Goal: Book appointment/travel/reservation

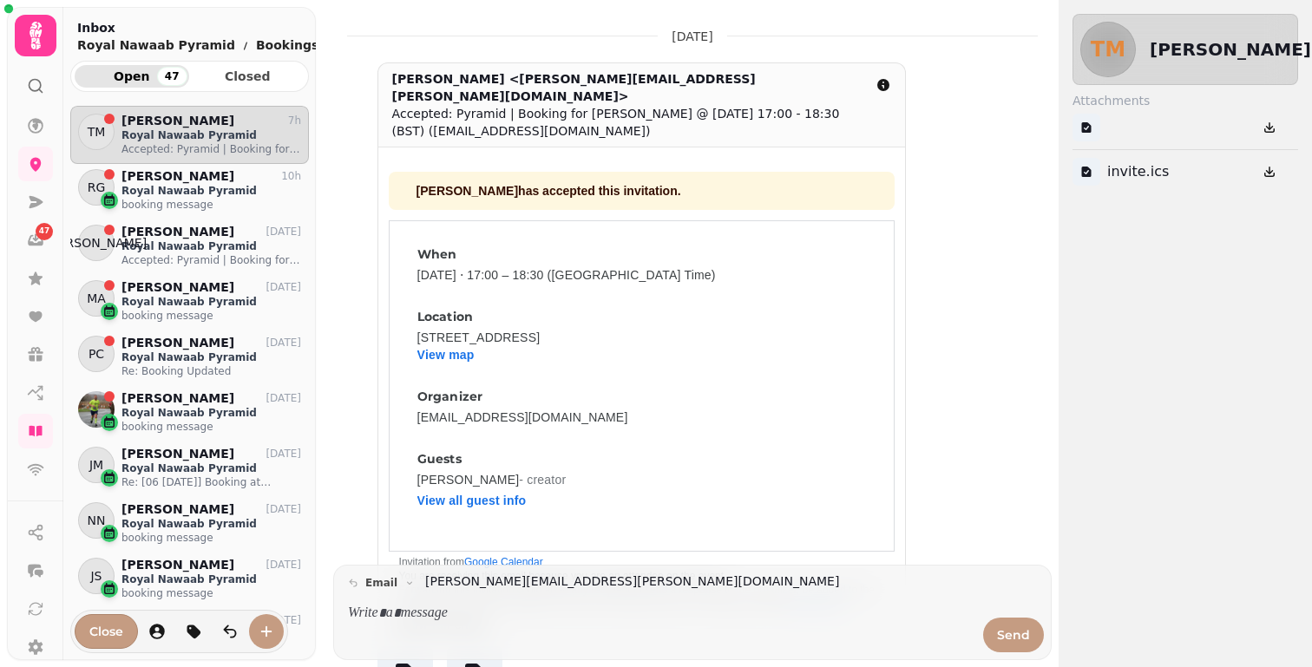
scroll to position [533, 239]
click at [41, 51] on icon at bounding box center [35, 35] width 35 height 35
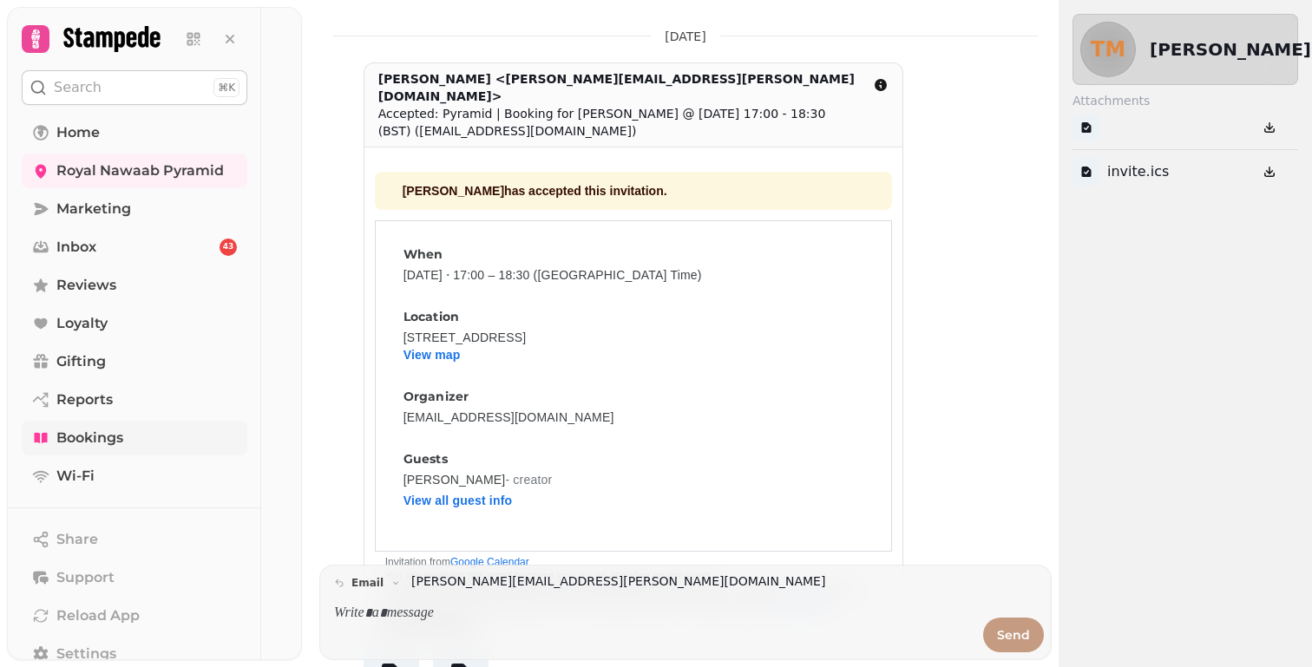
click at [118, 436] on span "Bookings" at bounding box center [89, 438] width 67 height 21
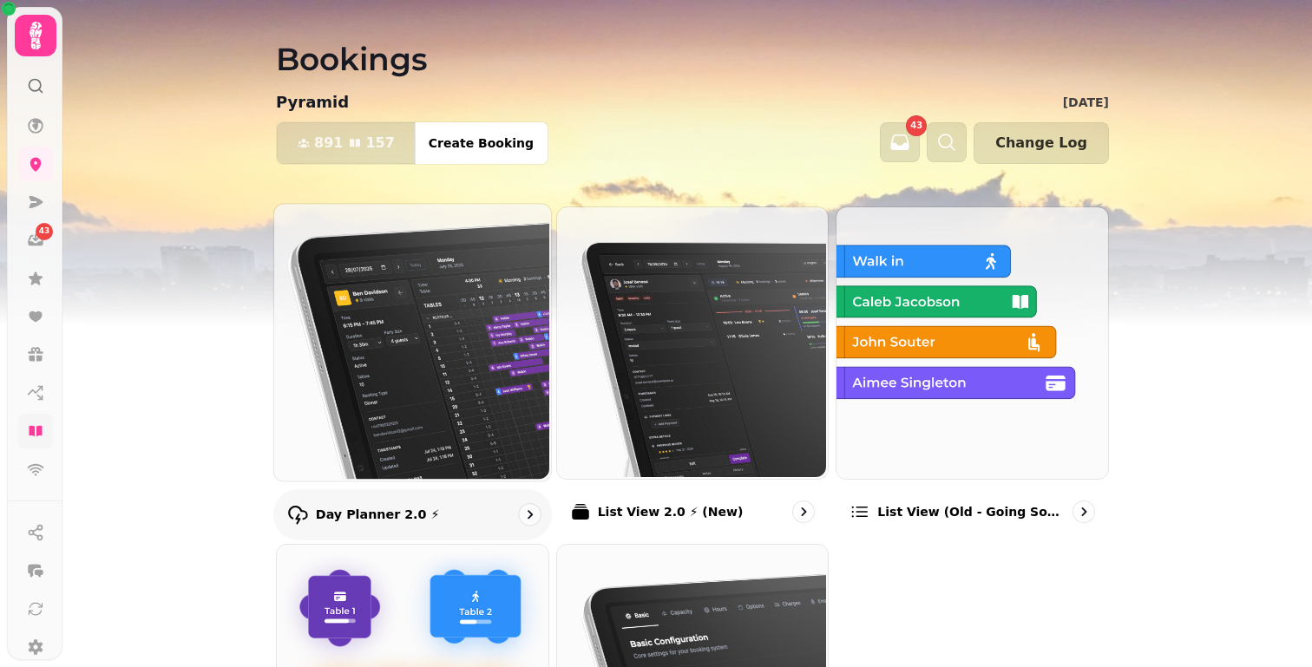
click at [370, 239] on img at bounding box center [410, 340] width 277 height 277
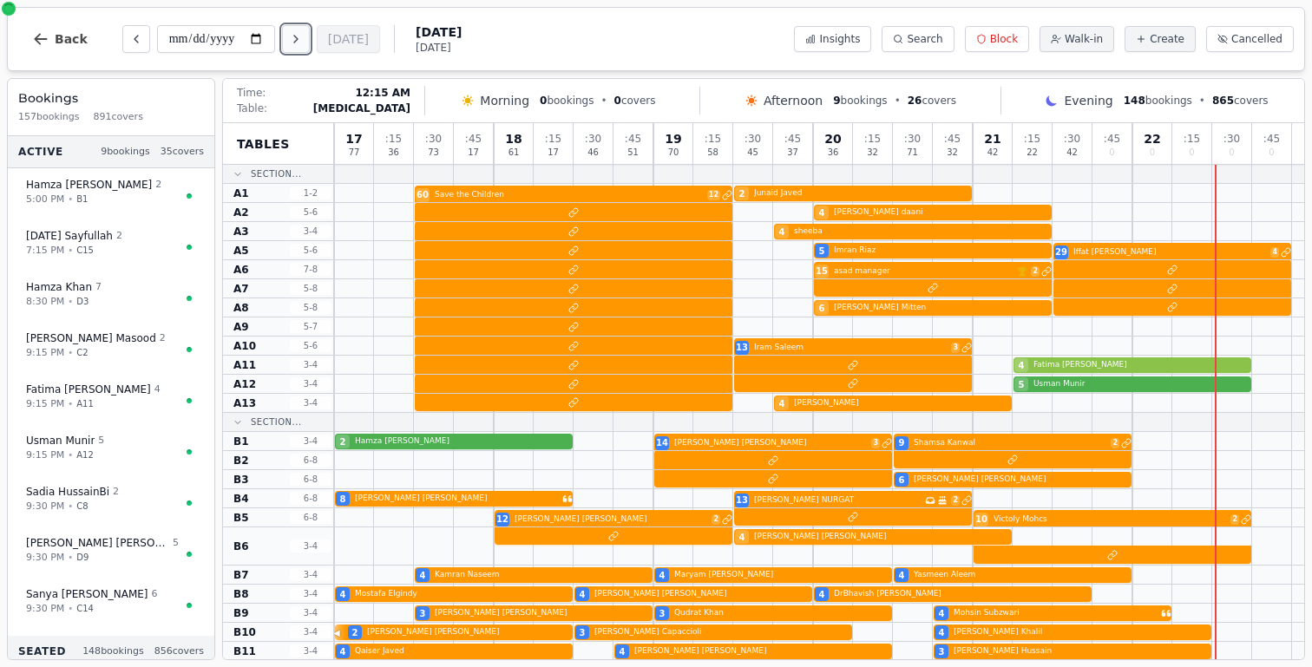
click at [301, 41] on icon "Next day" at bounding box center [296, 39] width 14 height 14
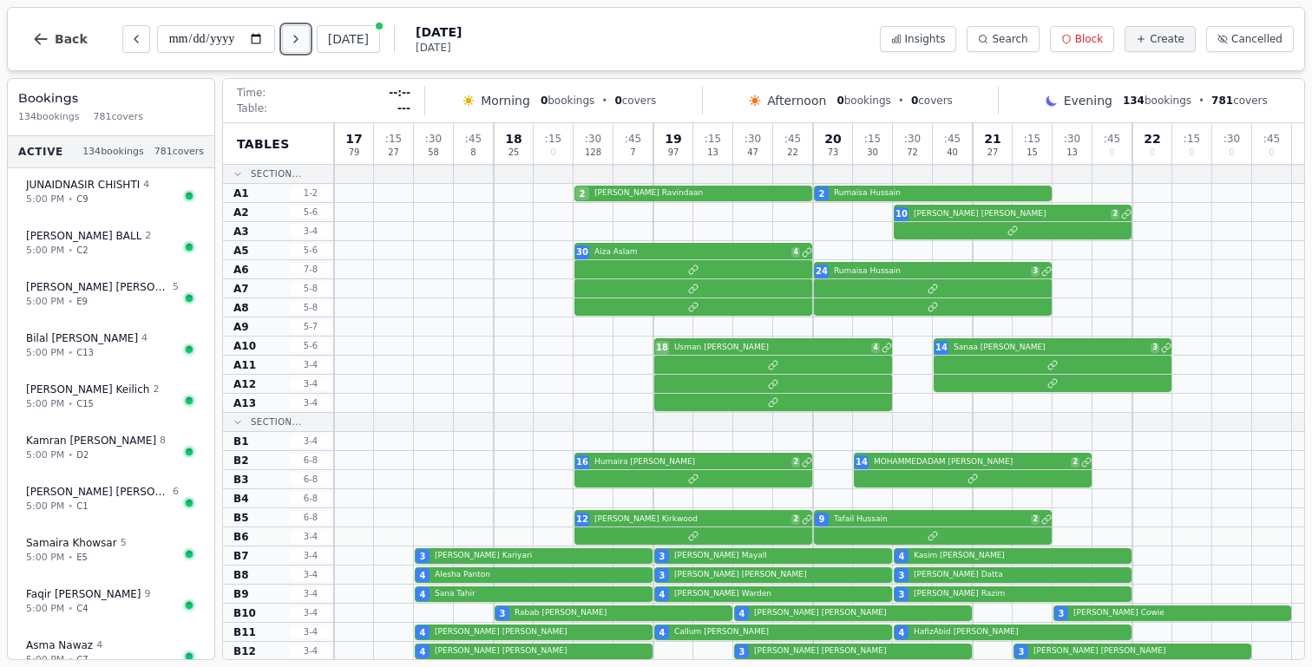
click at [305, 51] on button "Next day" at bounding box center [296, 39] width 28 height 28
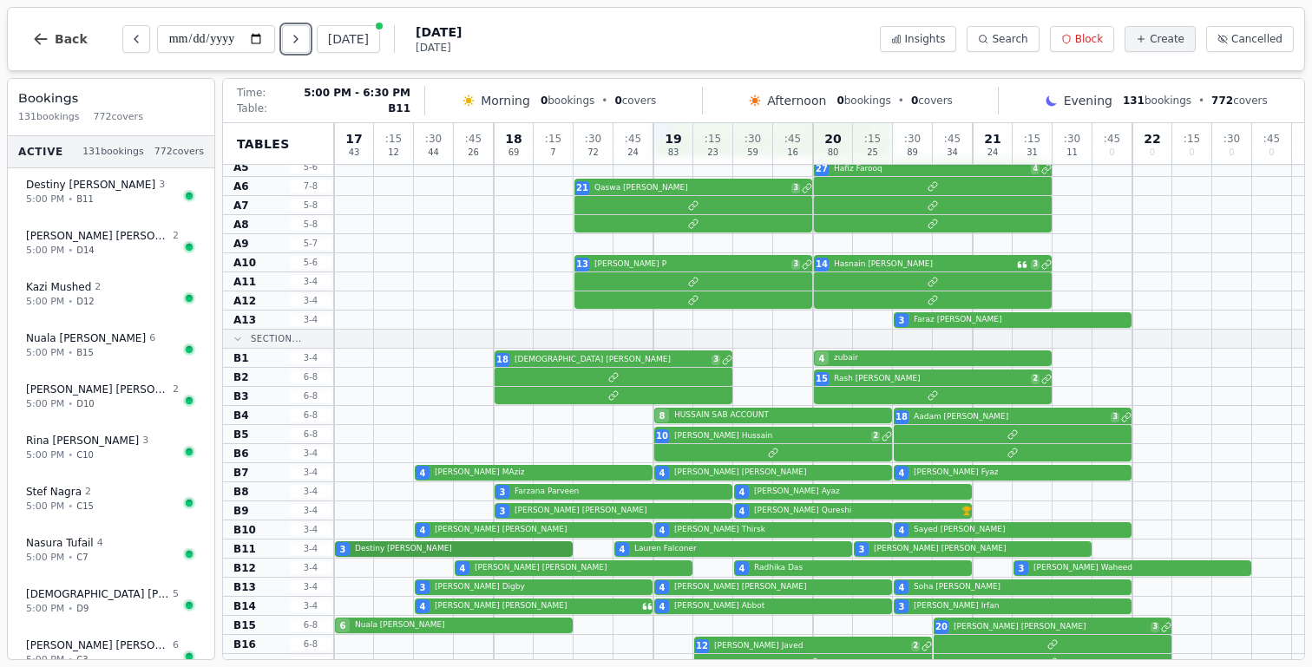
scroll to position [117, 0]
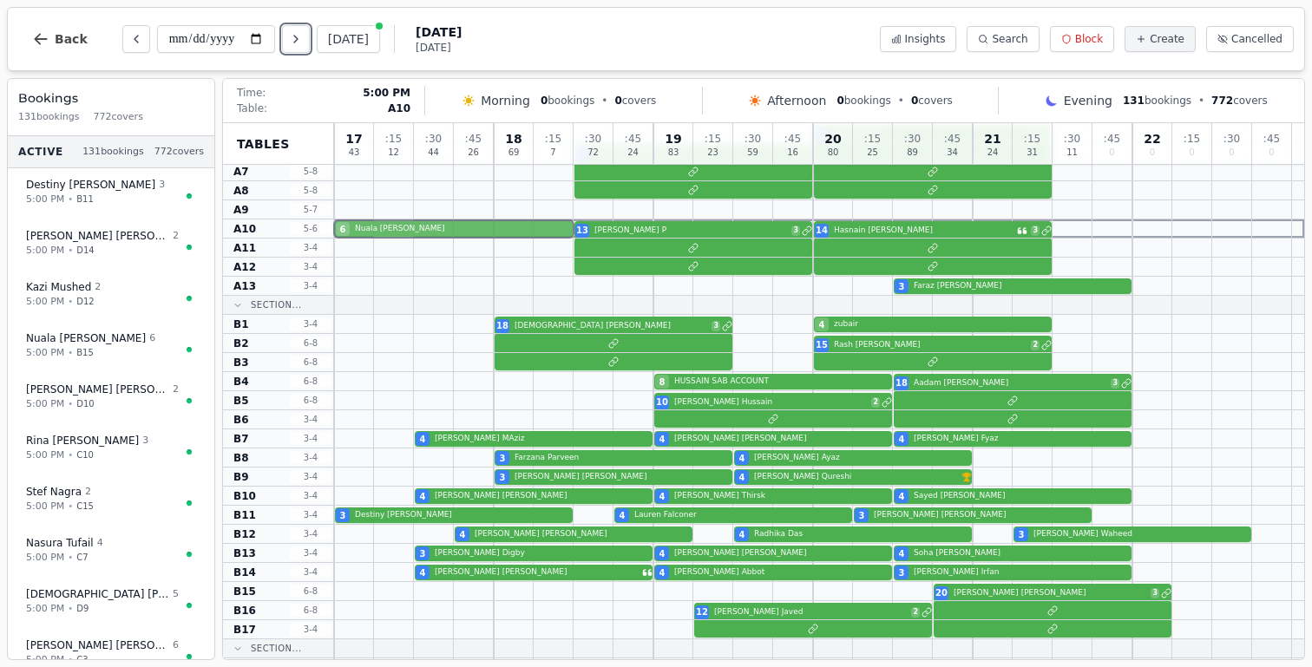
drag, startPoint x: 406, startPoint y: 590, endPoint x: 394, endPoint y: 234, distance: 355.9
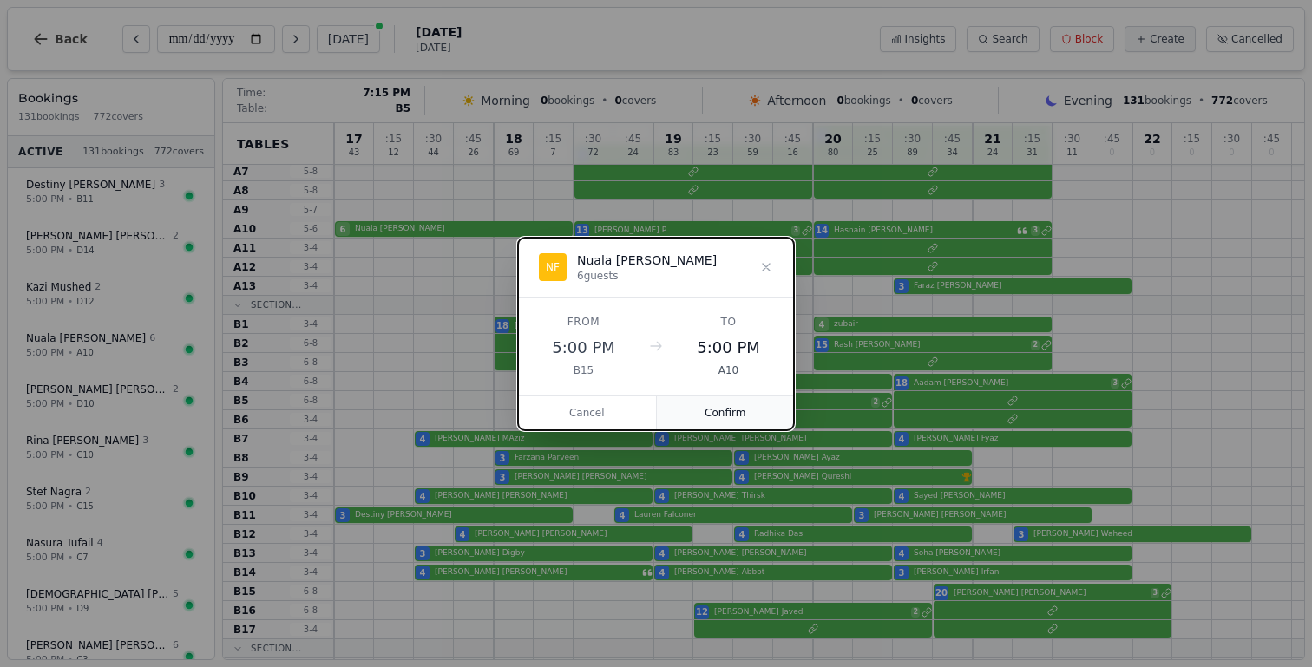
click at [702, 405] on button "Confirm" at bounding box center [726, 413] width 138 height 35
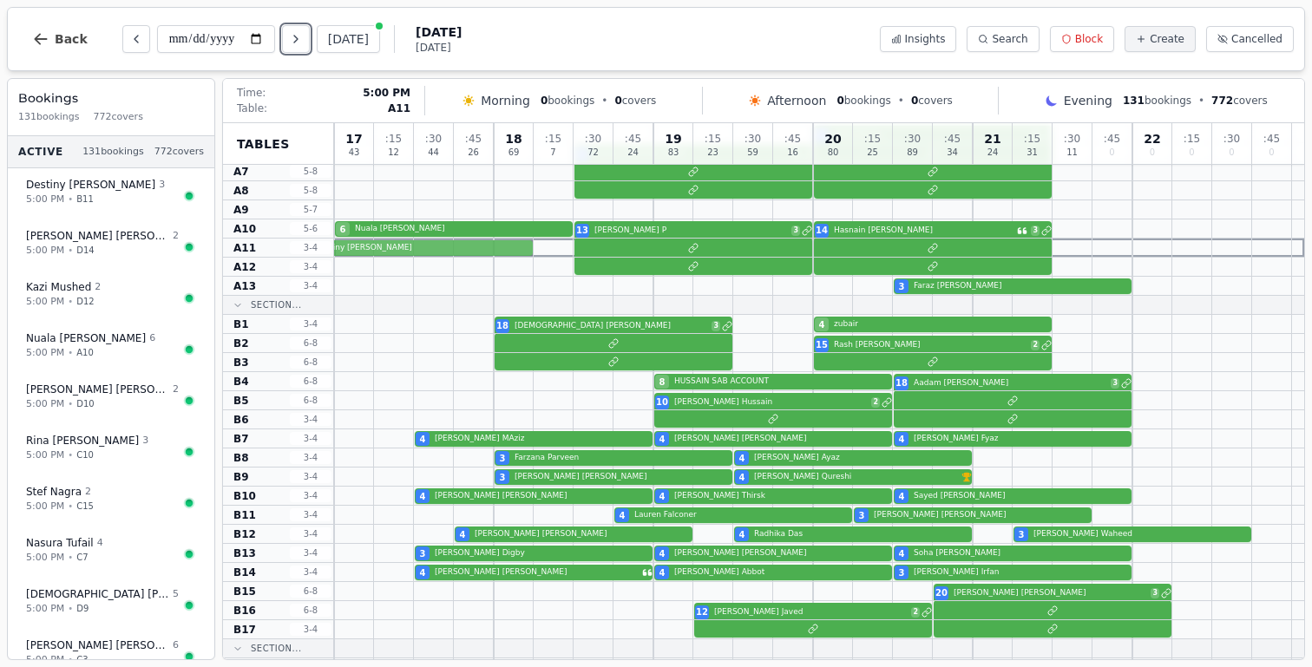
drag, startPoint x: 386, startPoint y: 514, endPoint x: 364, endPoint y: 257, distance: 258.6
drag, startPoint x: 391, startPoint y: 514, endPoint x: 390, endPoint y: 247, distance: 266.3
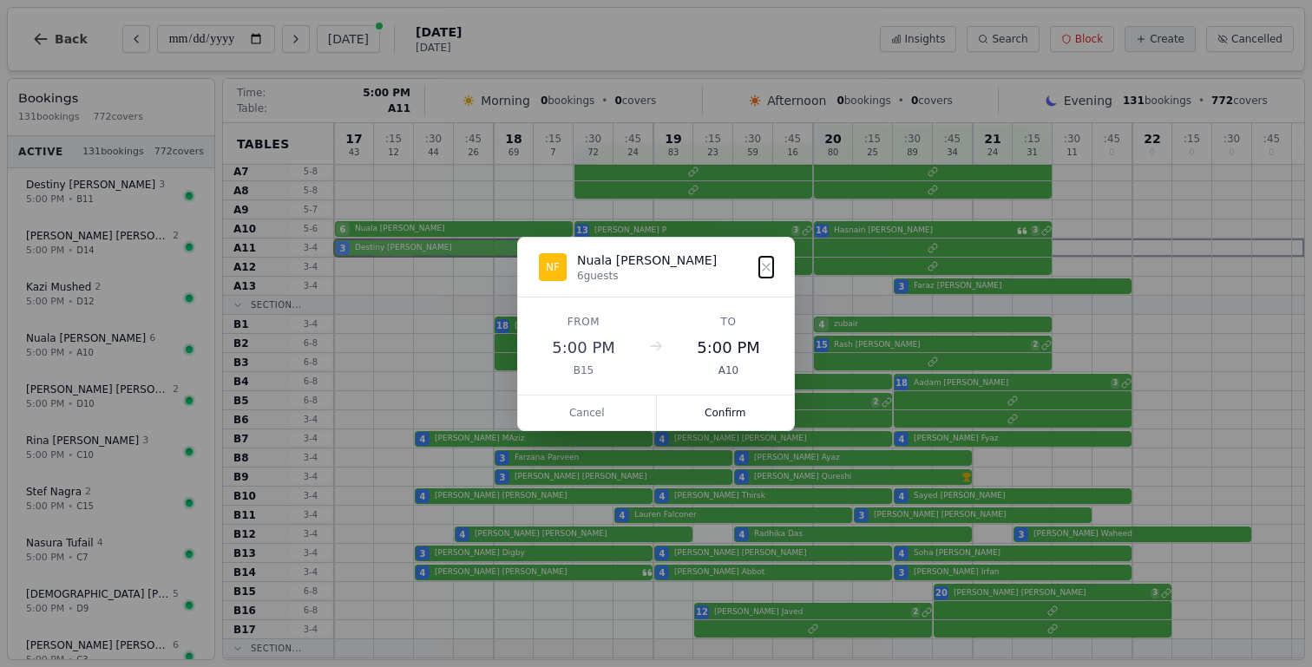
click at [722, 422] on button "Confirm" at bounding box center [726, 413] width 138 height 35
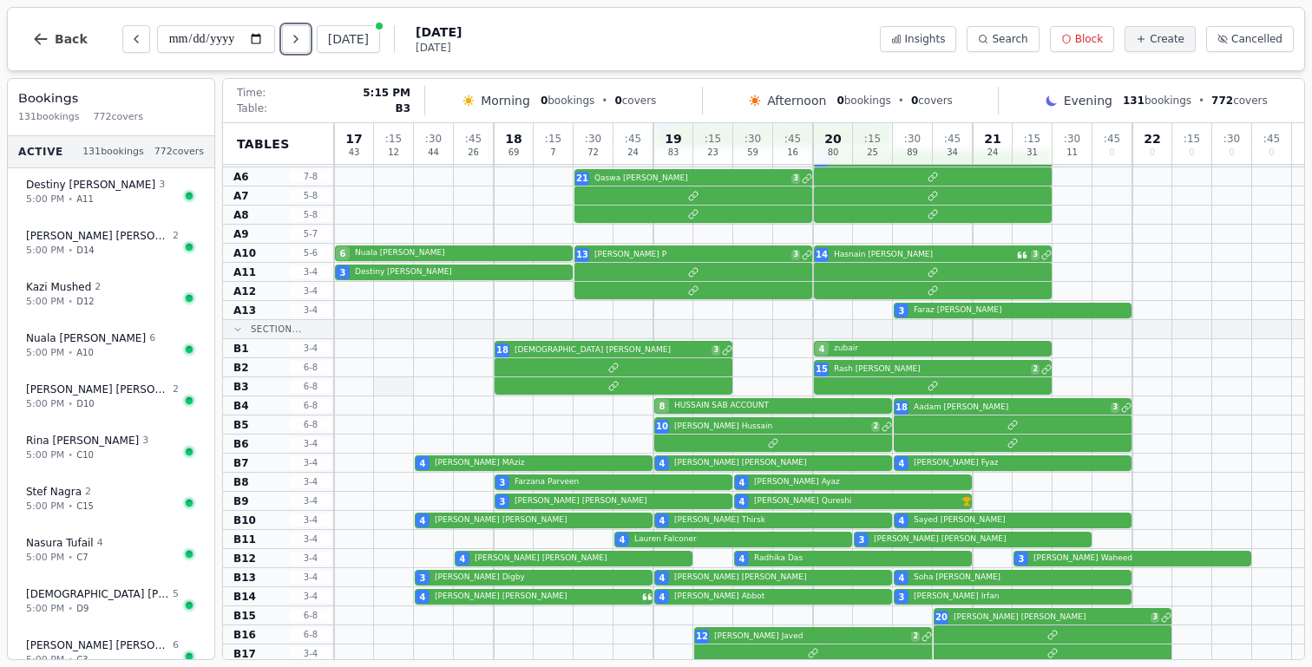
scroll to position [0, 0]
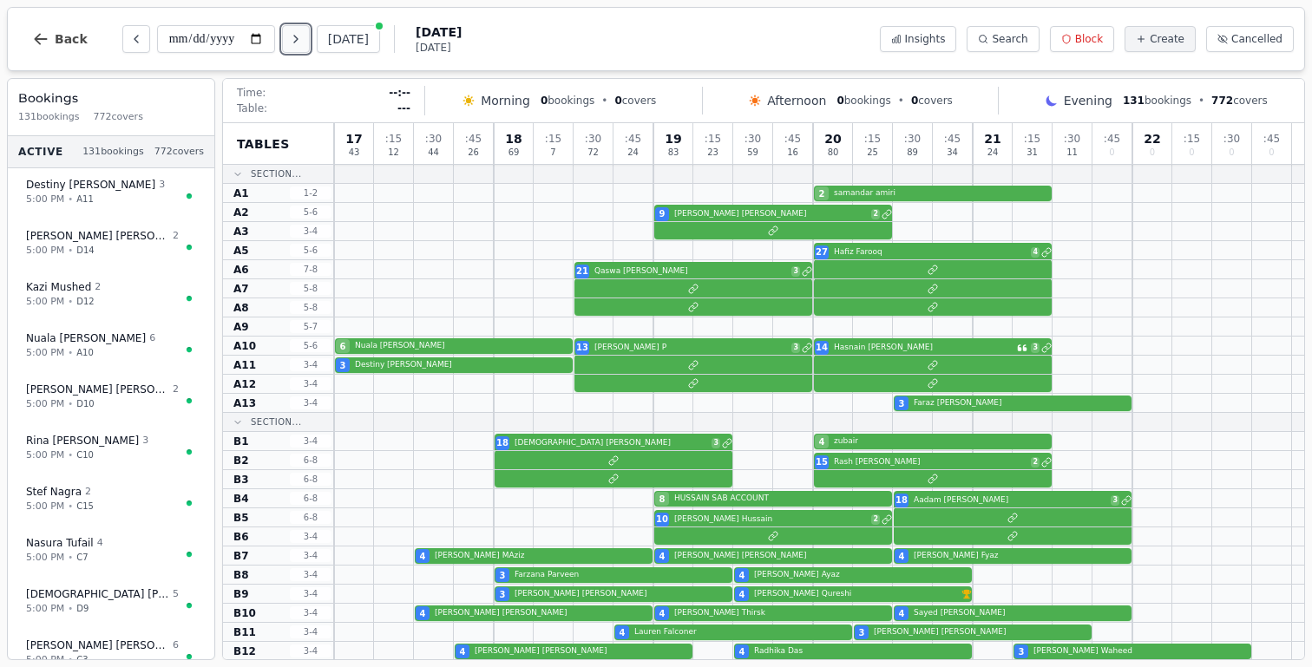
click at [298, 36] on icon "Next day" at bounding box center [295, 39] width 3 height 7
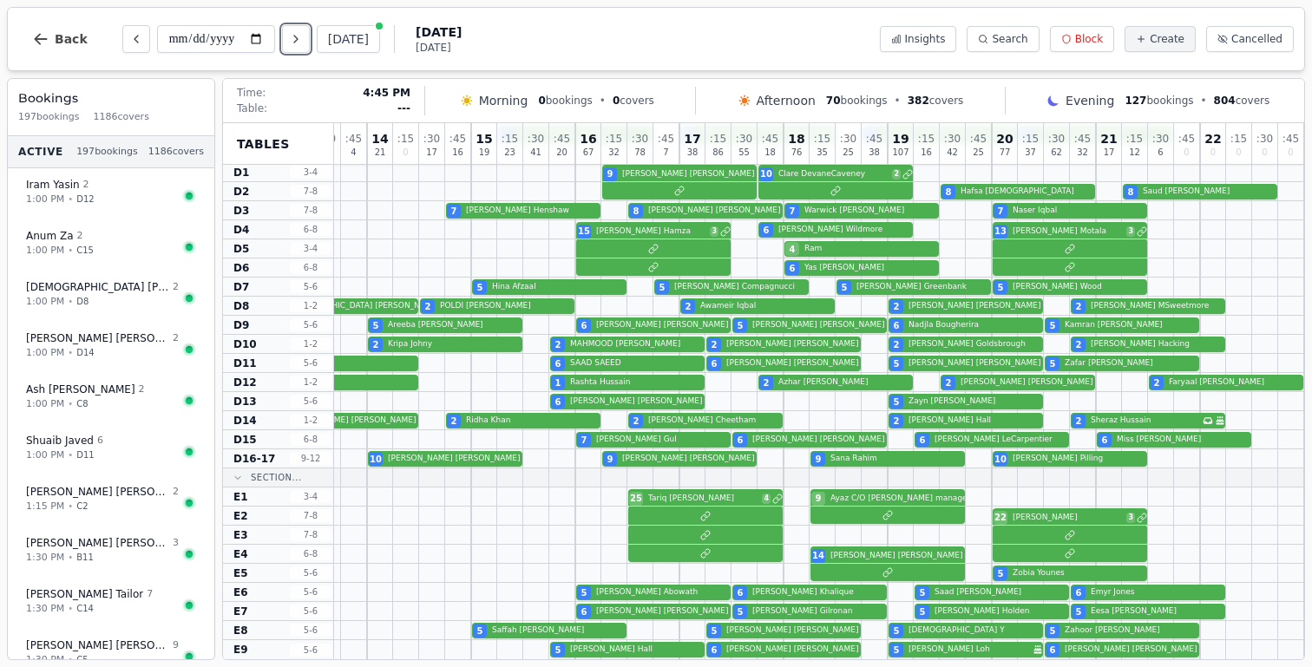
scroll to position [0, 71]
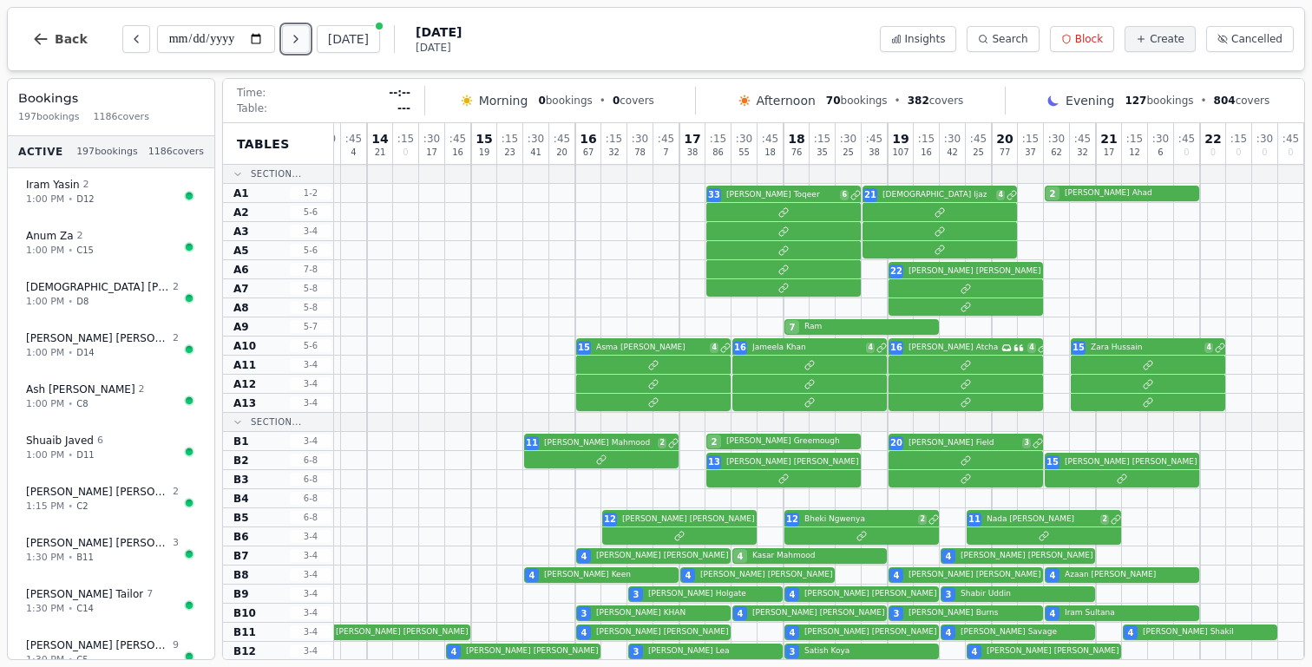
click at [303, 43] on icon "Next day" at bounding box center [296, 39] width 14 height 14
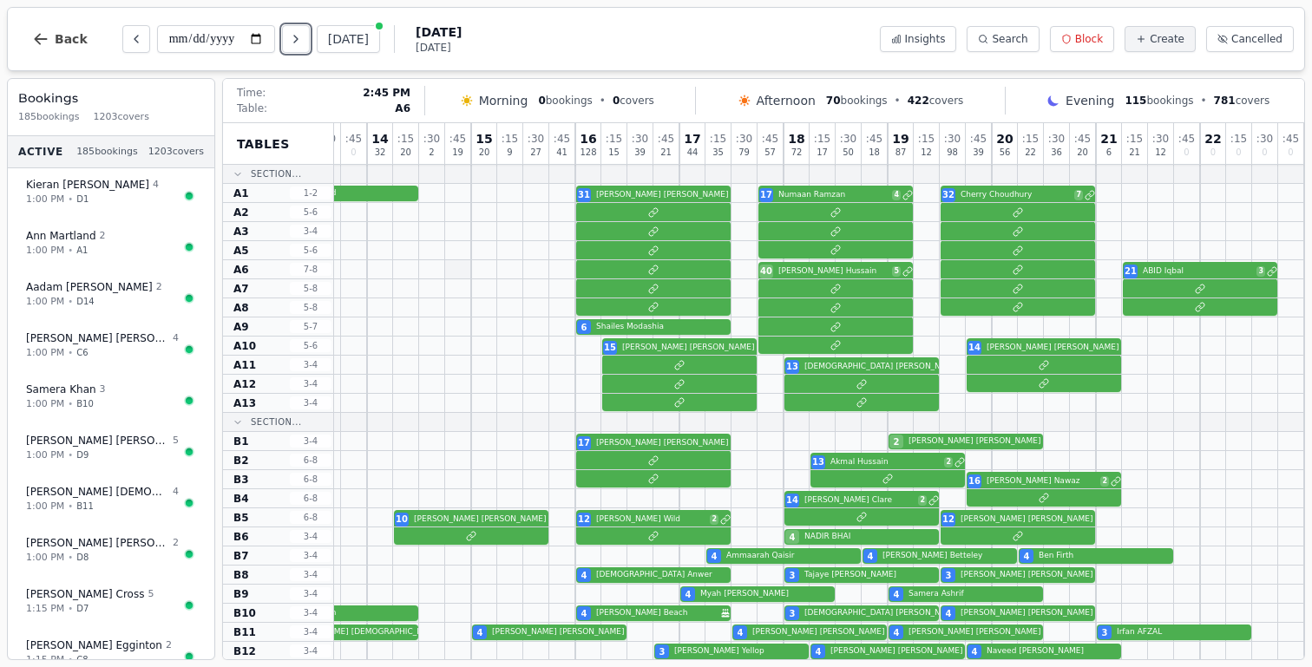
scroll to position [0, 0]
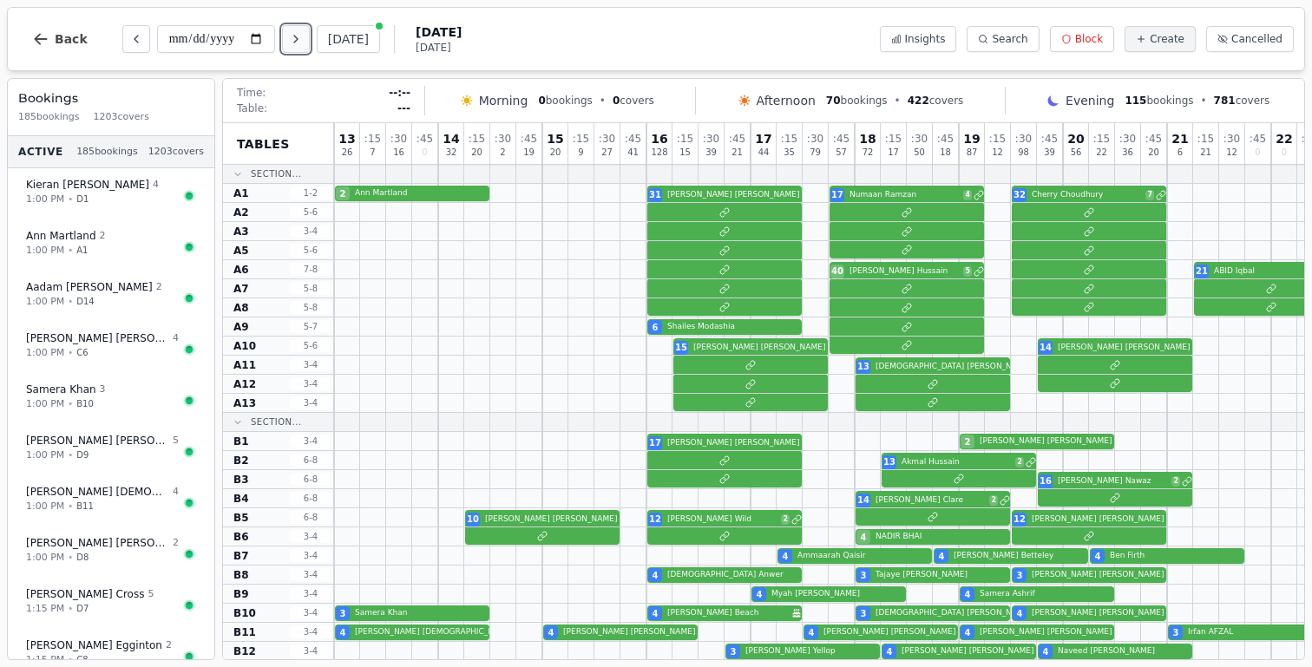
click at [300, 34] on icon "Next day" at bounding box center [296, 39] width 14 height 14
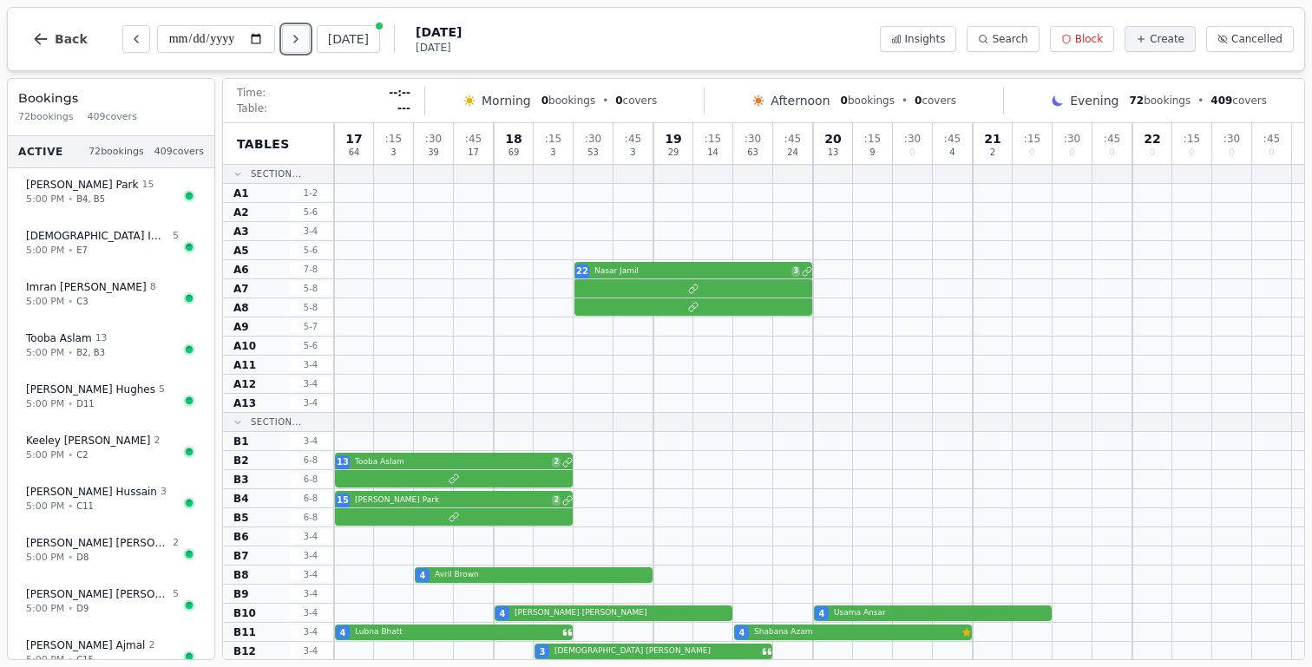
click at [310, 36] on button "Next day" at bounding box center [296, 39] width 28 height 28
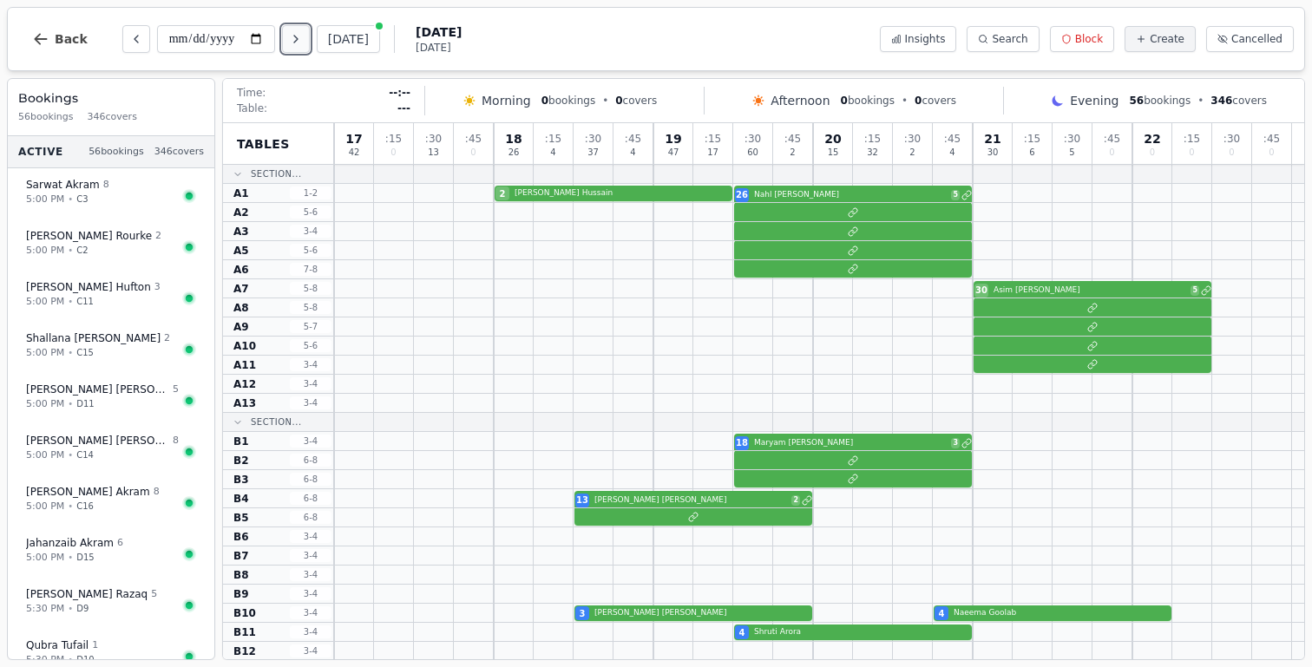
click at [296, 33] on icon "Next day" at bounding box center [296, 39] width 14 height 14
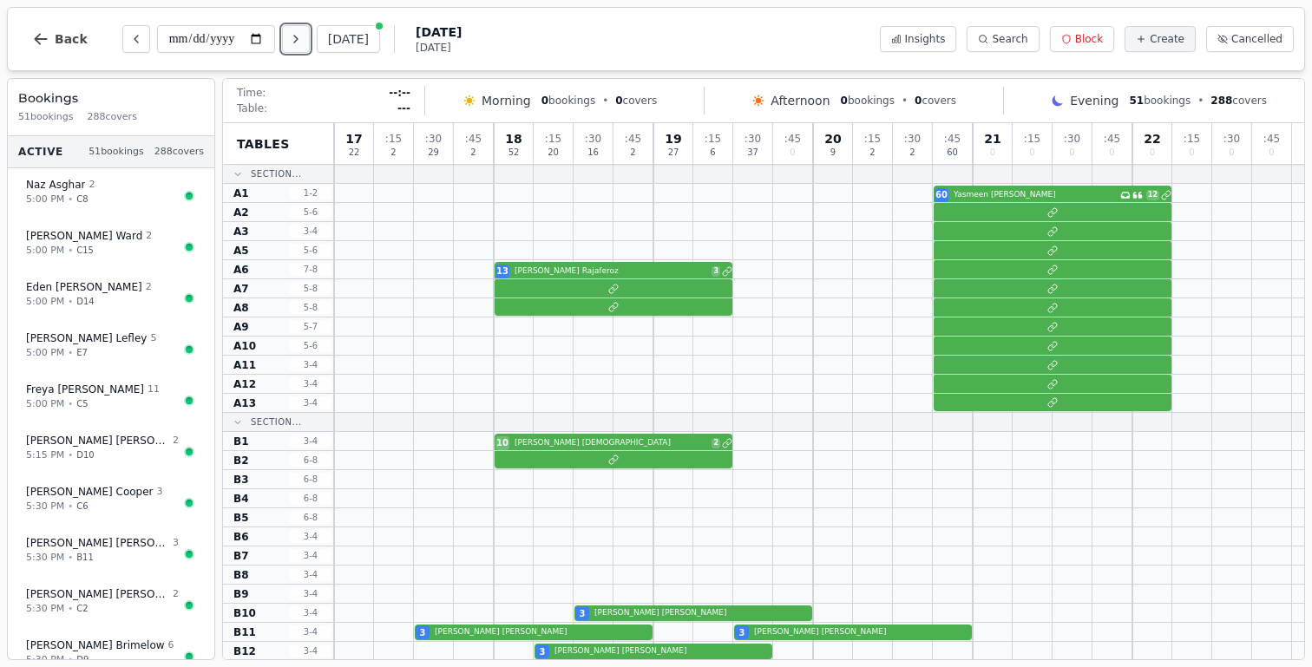
click at [303, 36] on icon "Next day" at bounding box center [296, 39] width 14 height 14
type input "**********"
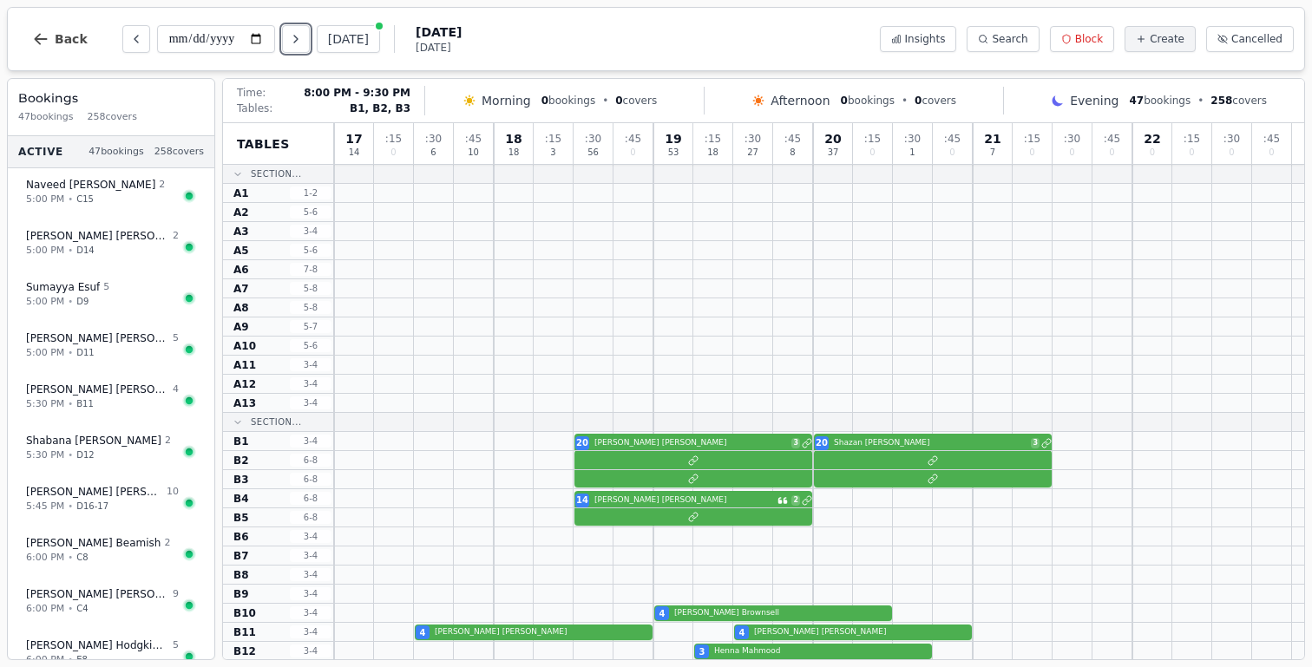
click at [864, 460] on div at bounding box center [819, 460] width 970 height 19
select select "****"
select select "**"
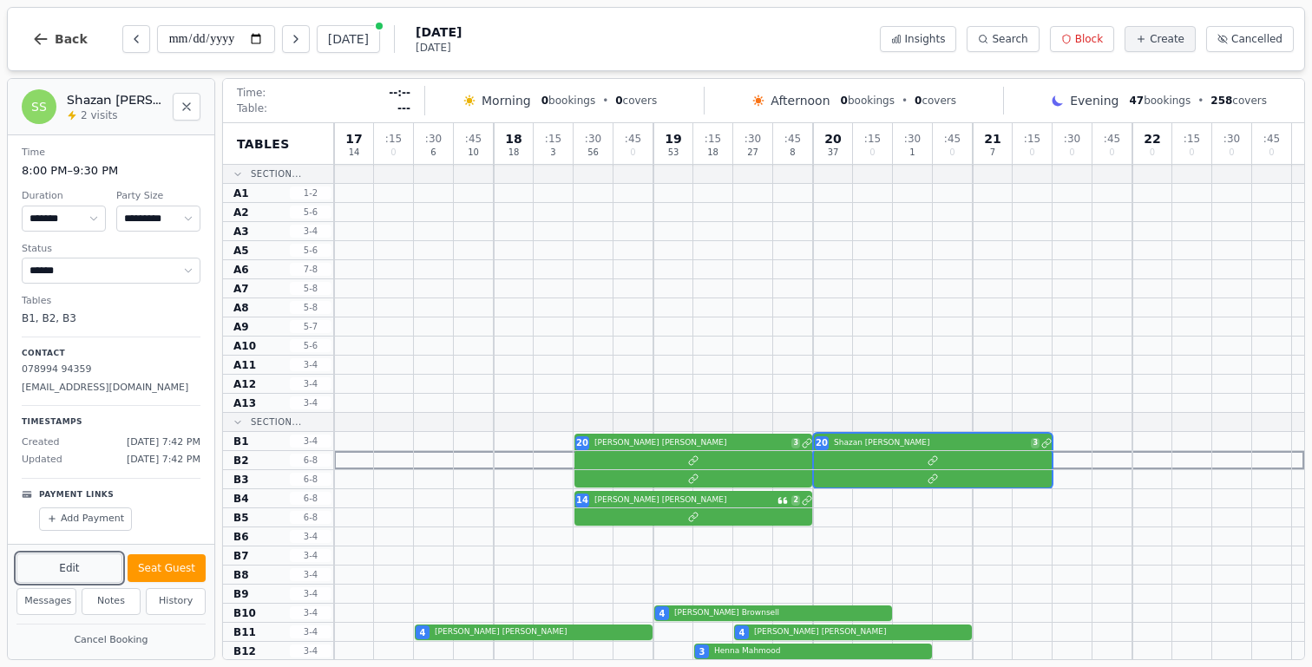
click at [82, 567] on button "Edit" at bounding box center [69, 568] width 106 height 29
select select "**"
select select "****"
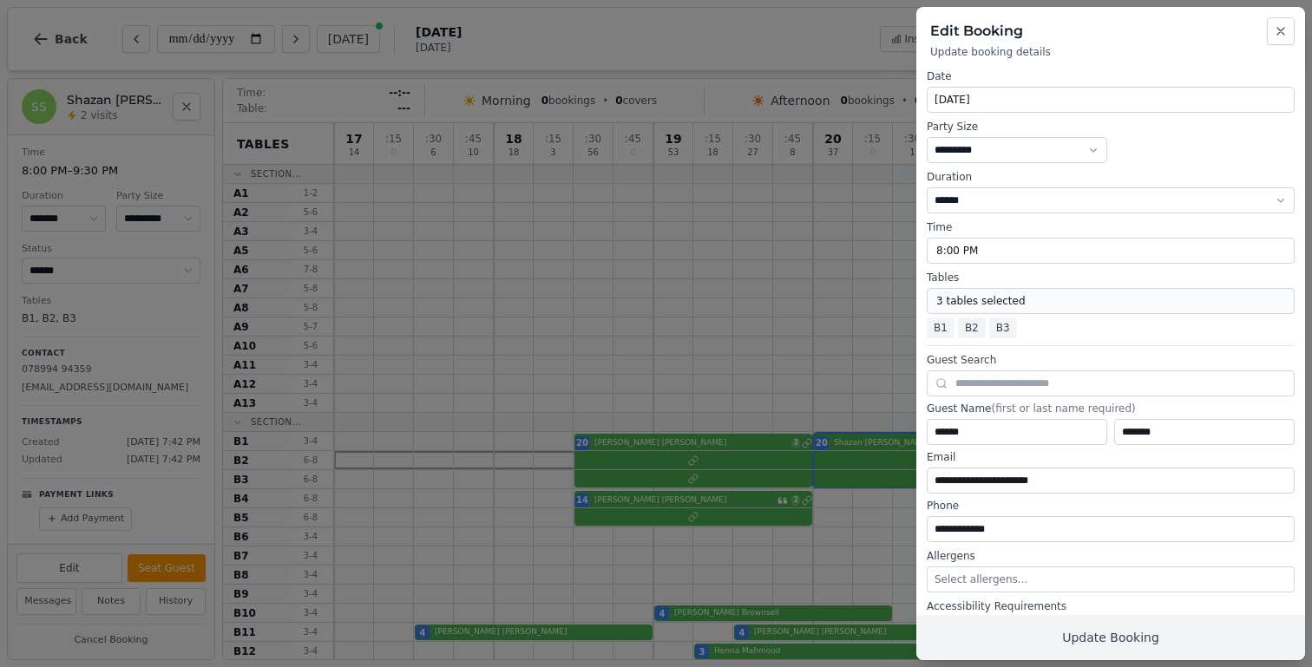
click at [966, 305] on button "3 tables selected" at bounding box center [1111, 301] width 368 height 26
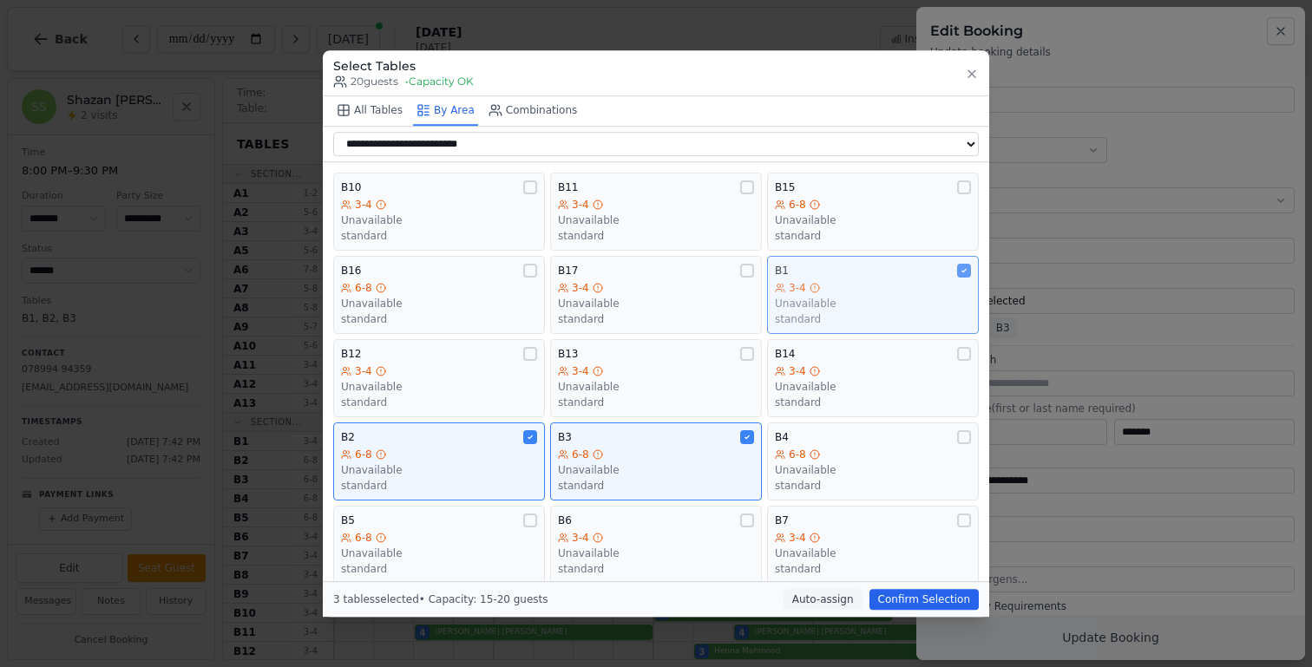
click at [935, 280] on div "B1 3-4 Unavailable standard" at bounding box center [873, 295] width 196 height 62
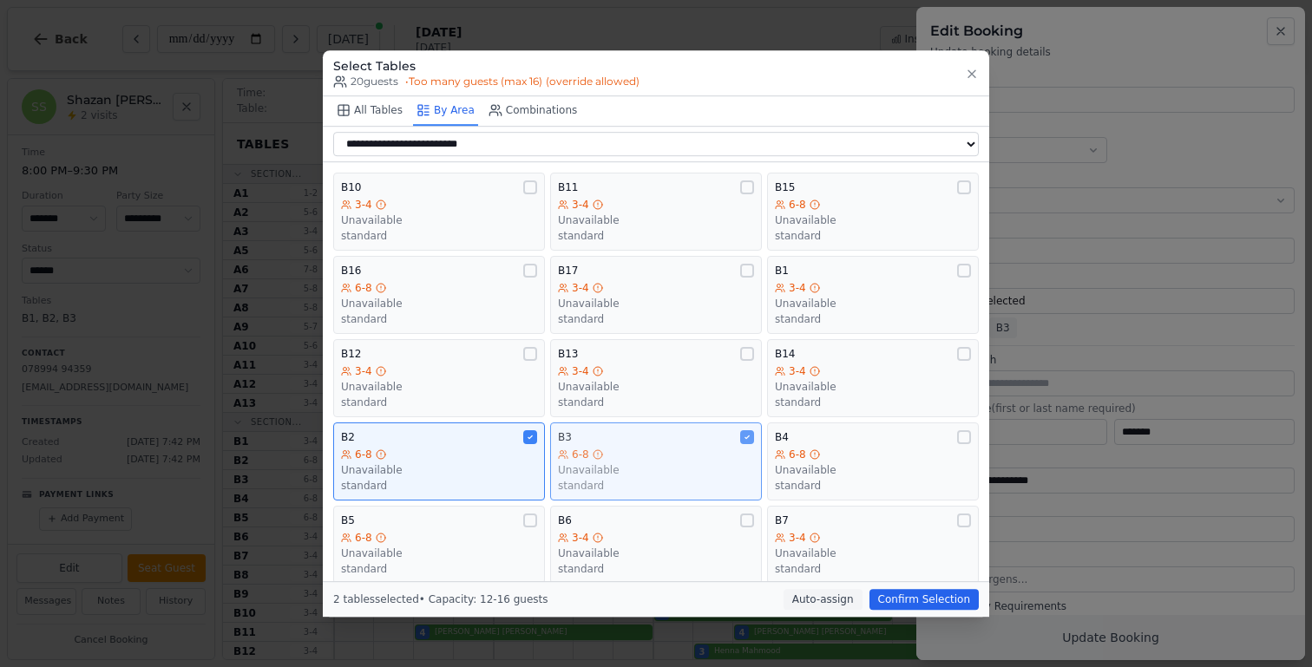
click at [724, 458] on div "6-8" at bounding box center [656, 455] width 196 height 14
click at [530, 470] on div "Unavailable" at bounding box center [439, 470] width 196 height 14
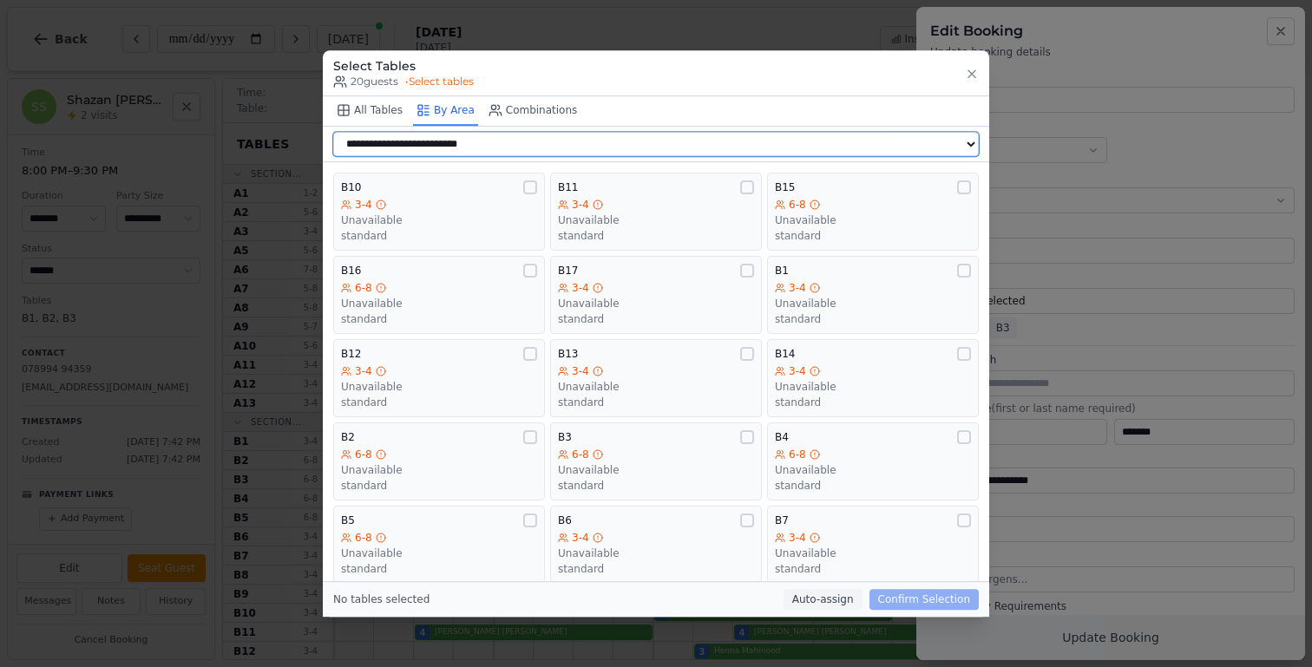
click at [474, 142] on select "**********" at bounding box center [655, 144] width 645 height 24
select select "**********"
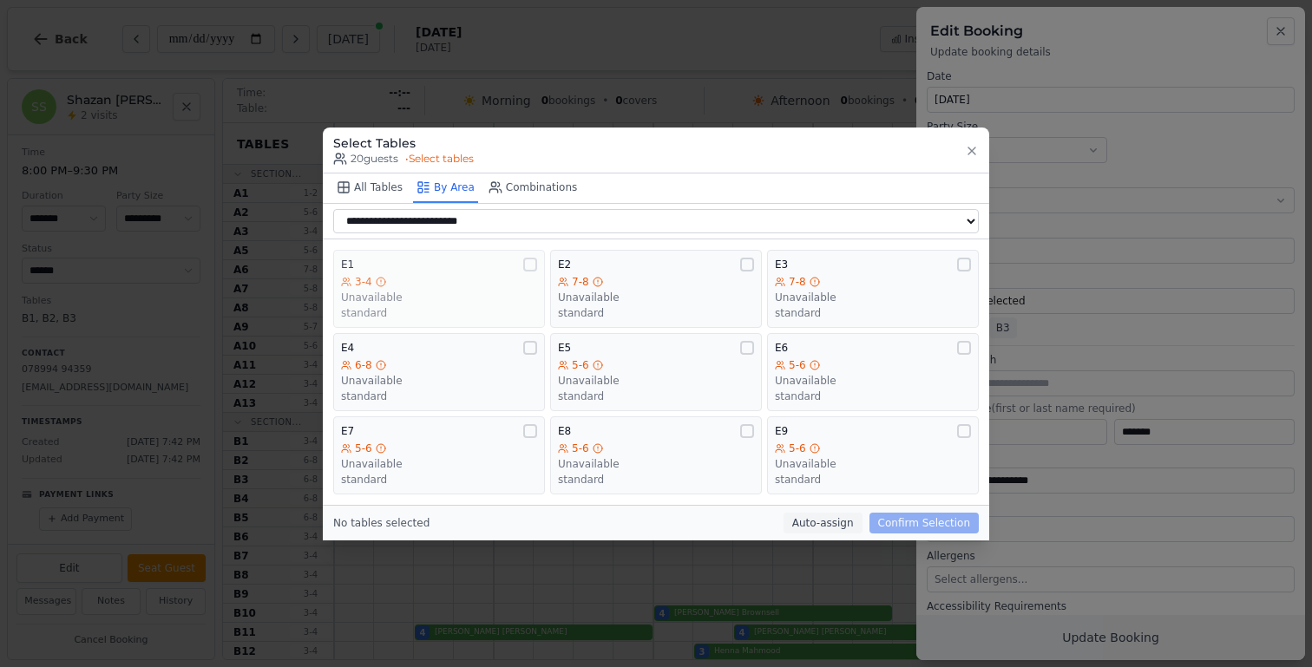
click at [482, 267] on div "E1" at bounding box center [439, 265] width 196 height 14
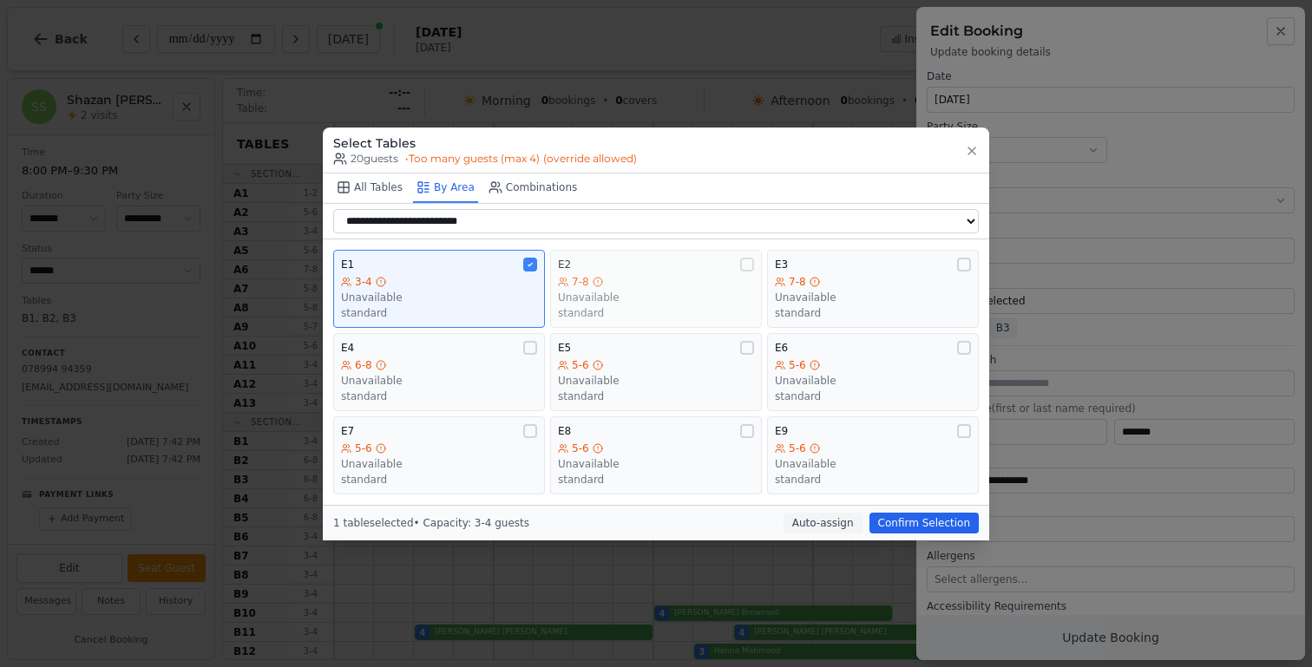
click at [636, 286] on div "7-8" at bounding box center [656, 282] width 196 height 14
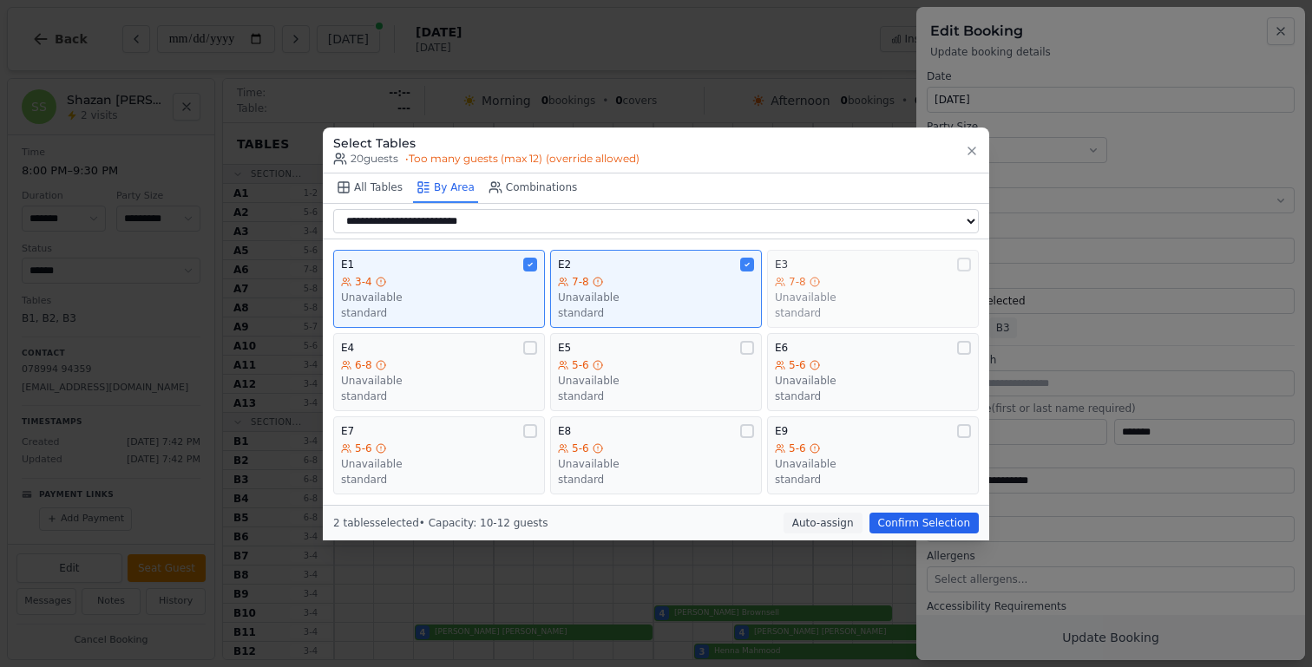
click at [855, 312] on div "standard" at bounding box center [873, 313] width 196 height 14
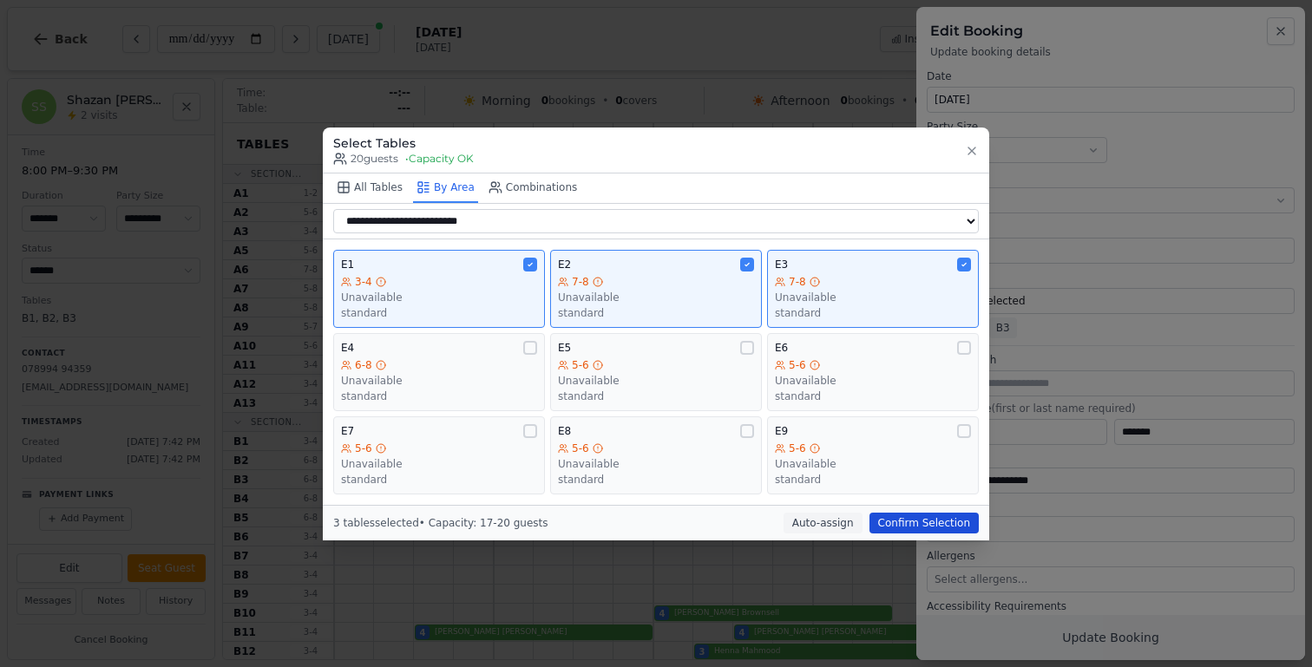
click at [959, 529] on button "Confirm Selection" at bounding box center [923, 523] width 109 height 21
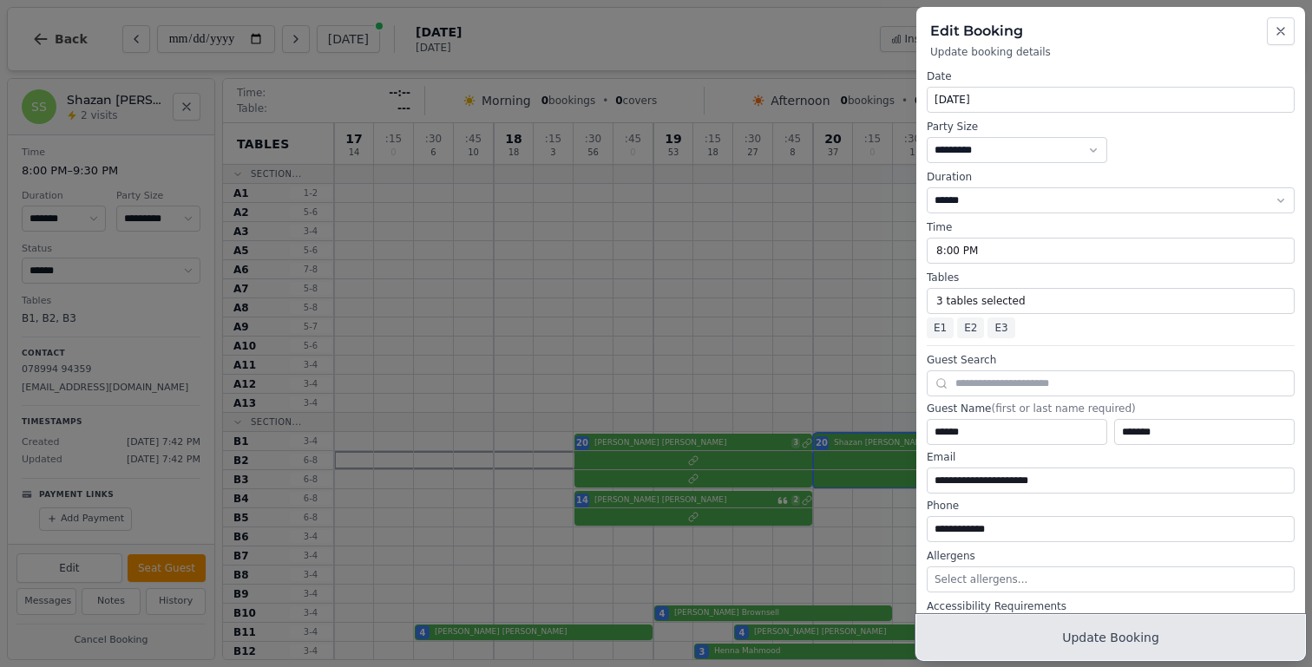
click at [1124, 646] on button "Update Booking" at bounding box center [1110, 637] width 389 height 45
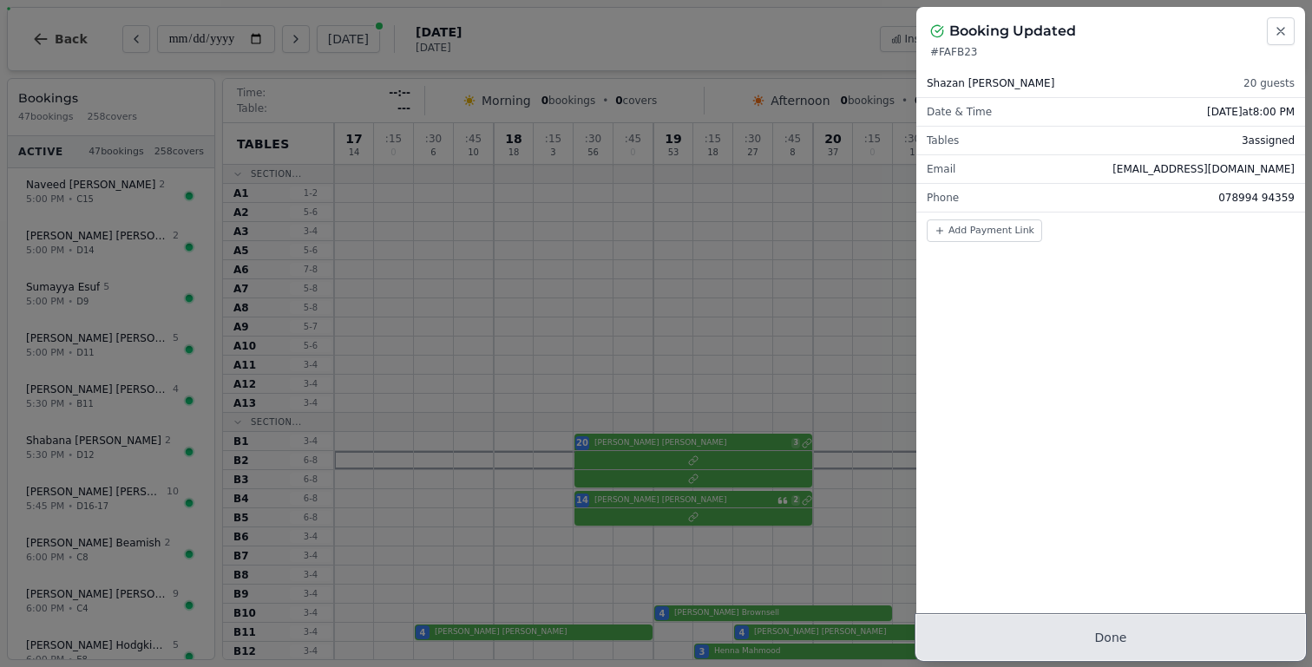
click at [1097, 627] on button "Done" at bounding box center [1110, 637] width 389 height 45
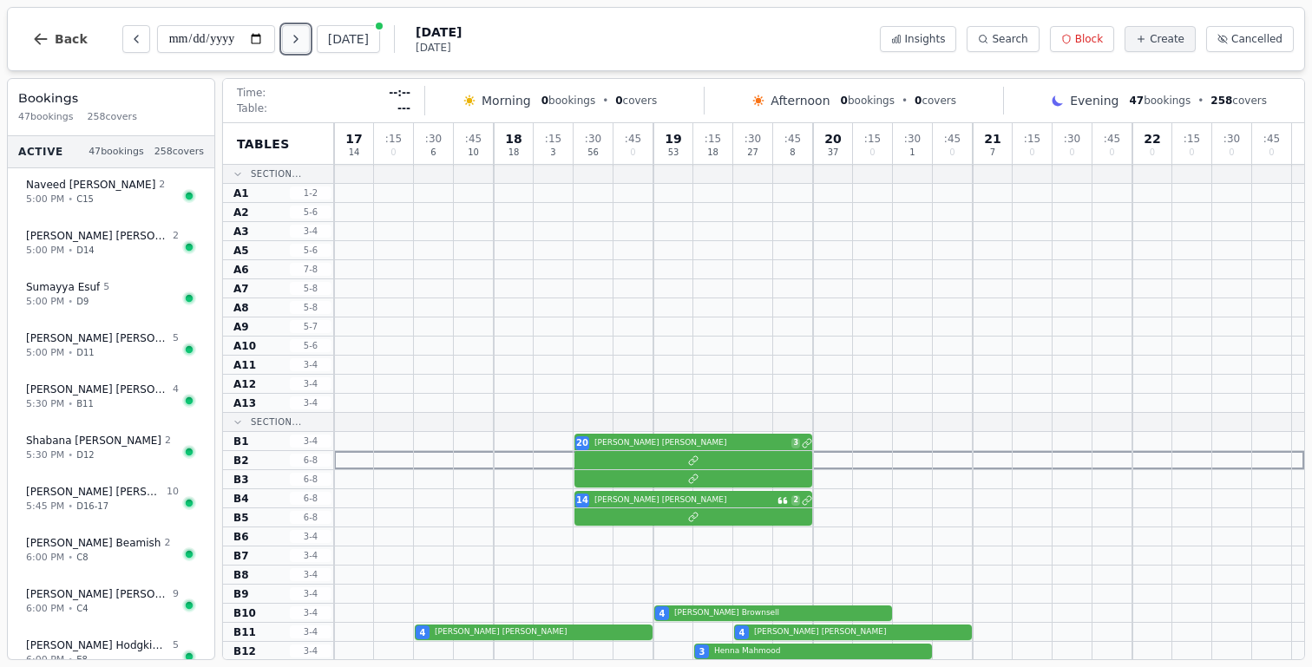
click at [310, 41] on button "Next day" at bounding box center [296, 39] width 28 height 28
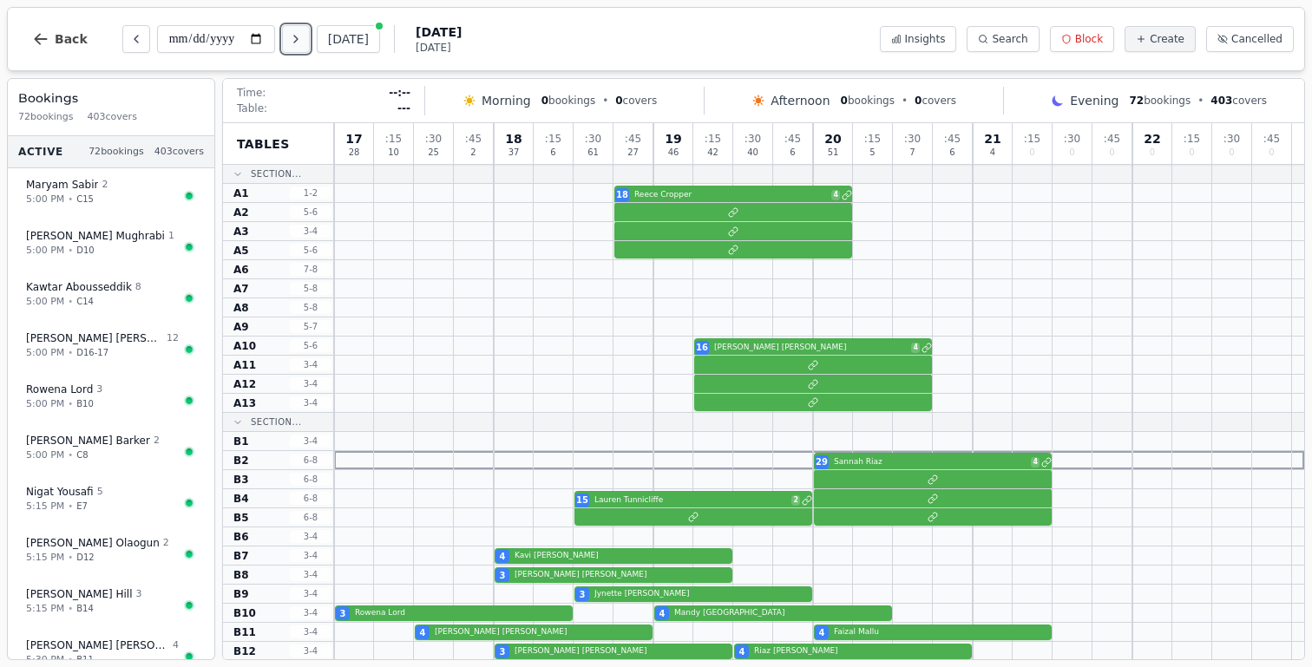
click at [310, 41] on button "Next day" at bounding box center [296, 39] width 28 height 28
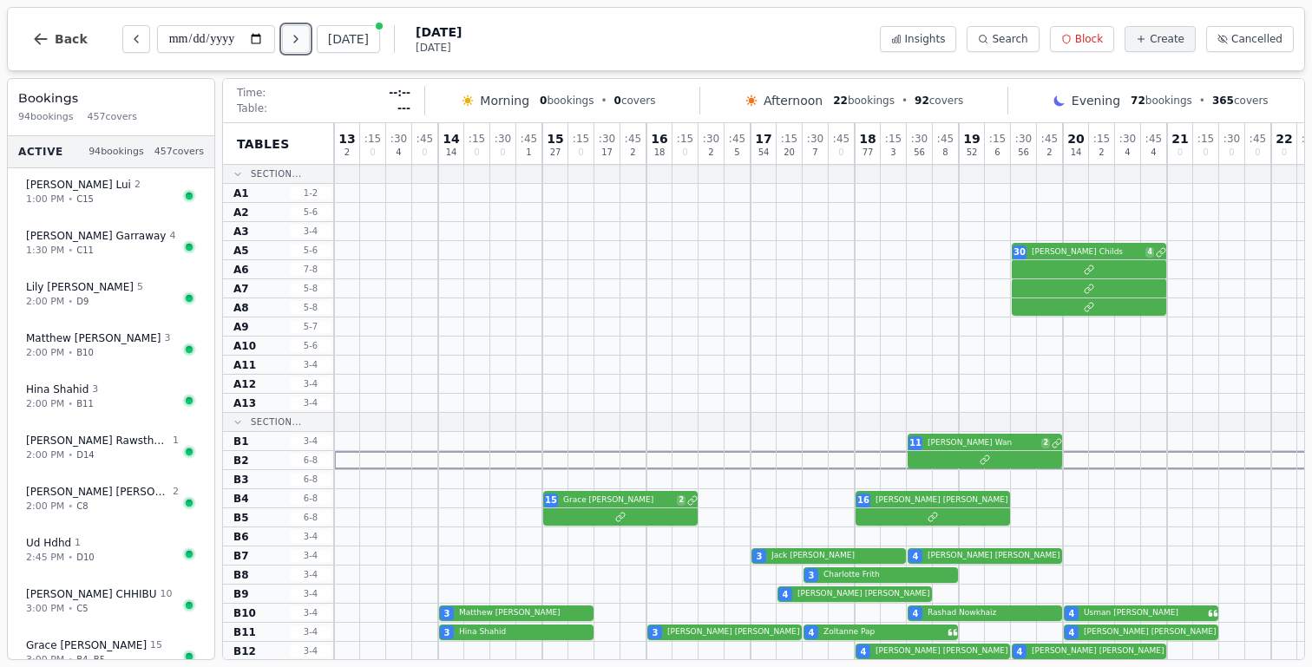
click at [298, 40] on icon "Next day" at bounding box center [295, 39] width 3 height 7
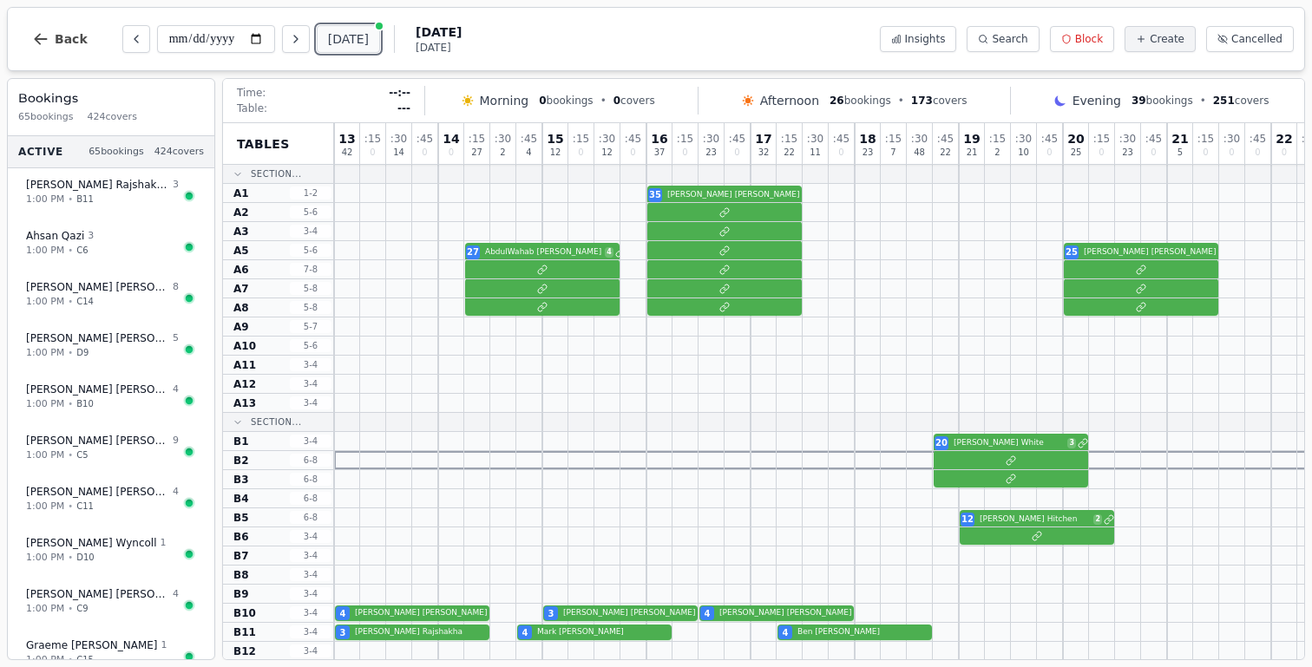
click at [360, 49] on button "[DATE]" at bounding box center [348, 39] width 63 height 28
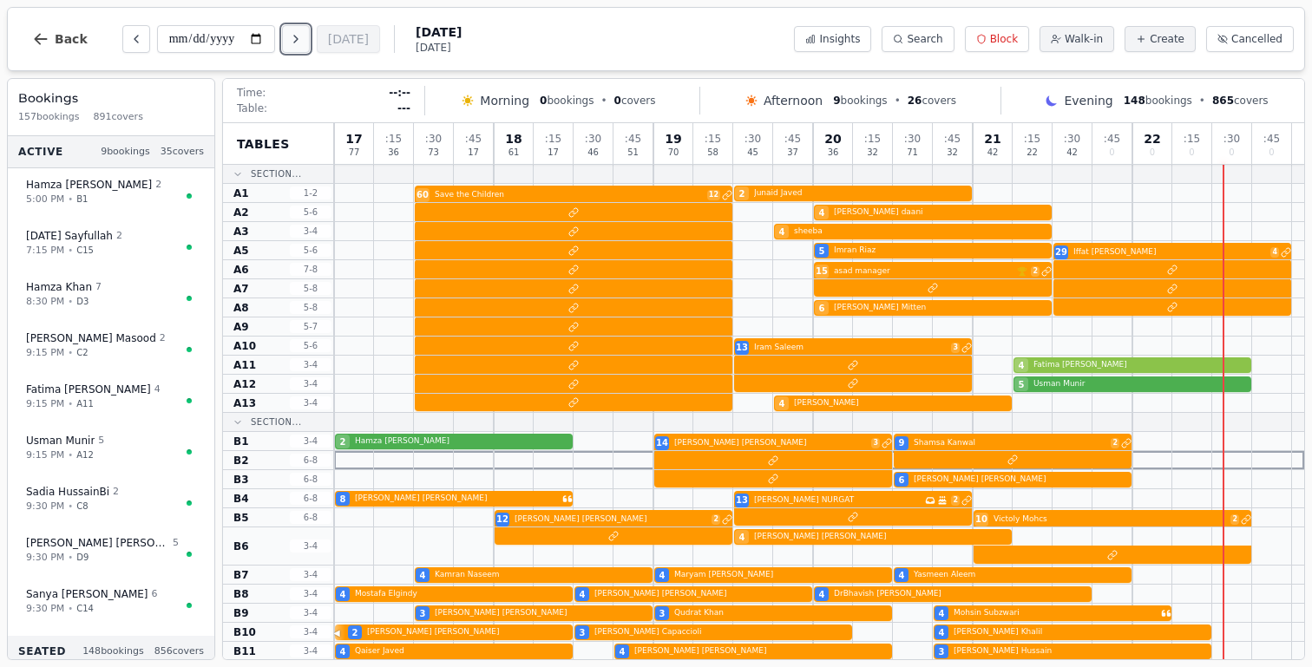
click at [302, 45] on icon "Next day" at bounding box center [296, 39] width 14 height 14
type input "**********"
